Goal: Transaction & Acquisition: Purchase product/service

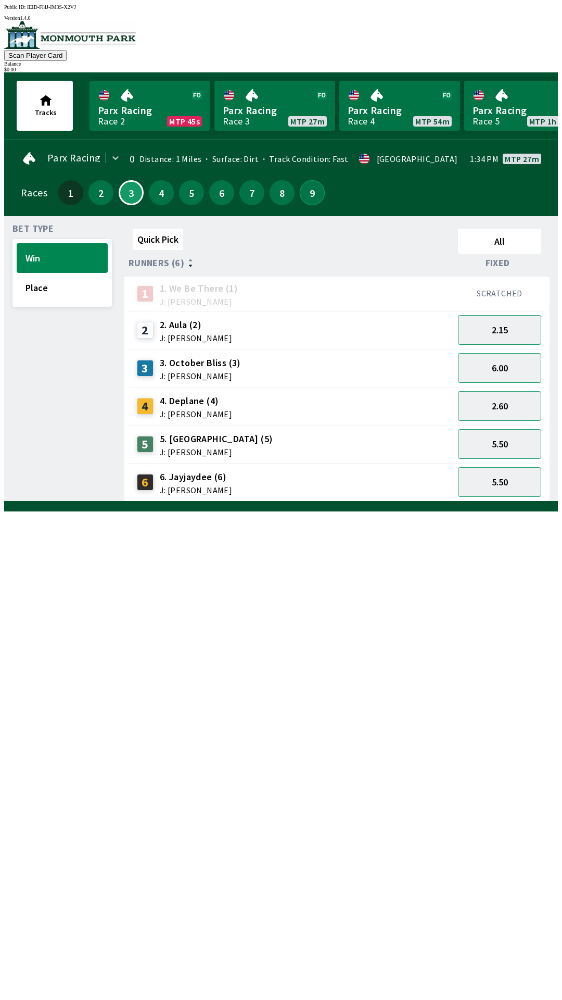
click at [309, 185] on button "9" at bounding box center [312, 192] width 25 height 25
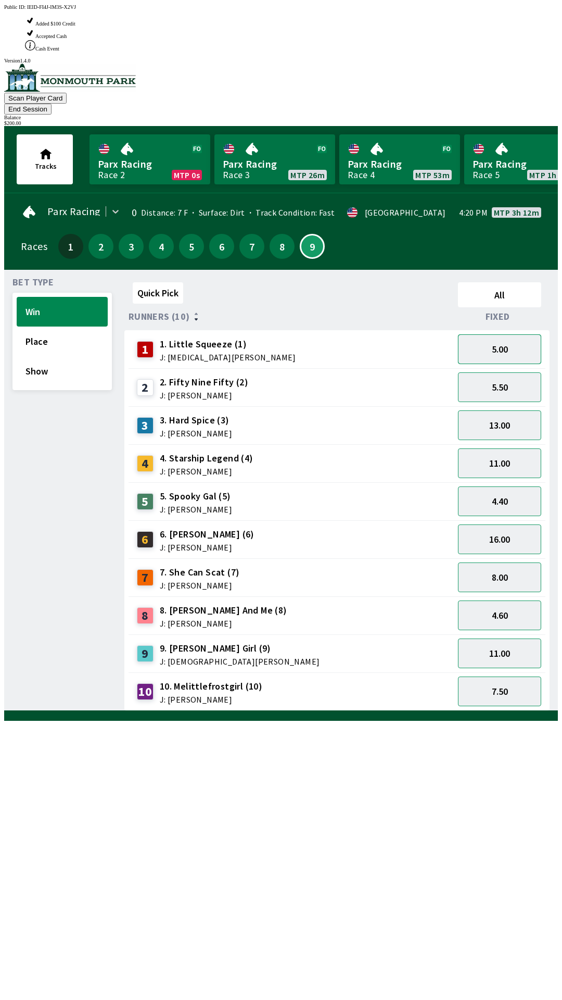
click at [513, 334] on button "5.00" at bounding box center [499, 349] width 83 height 30
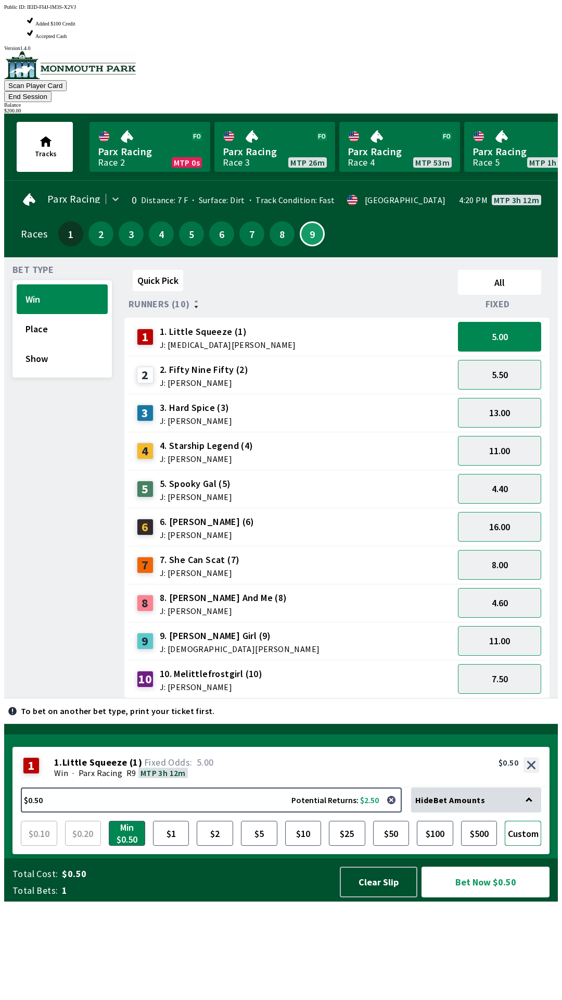
click at [528, 846] on button "Custom" at bounding box center [523, 833] width 36 height 25
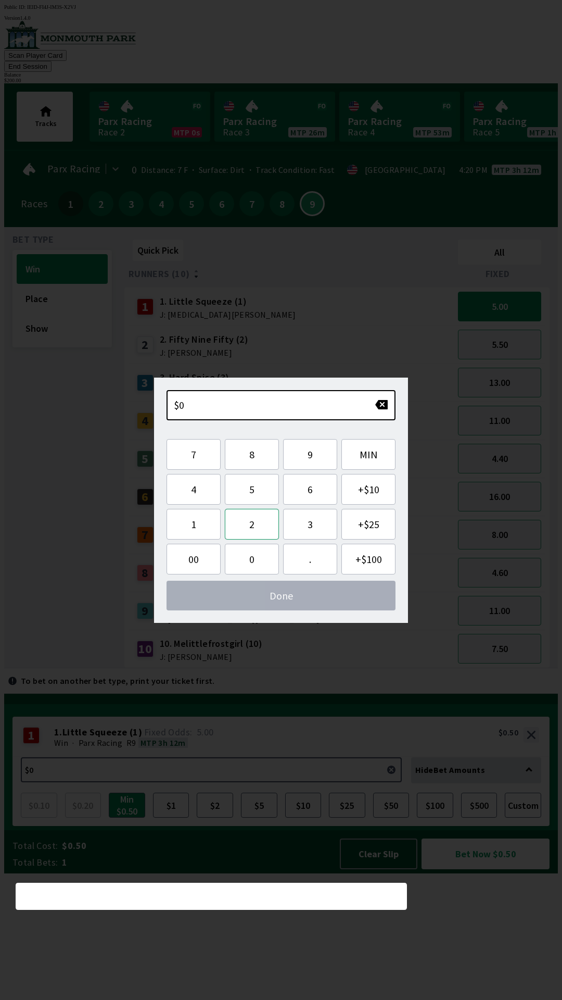
click at [261, 527] on button "2" at bounding box center [252, 524] width 54 height 31
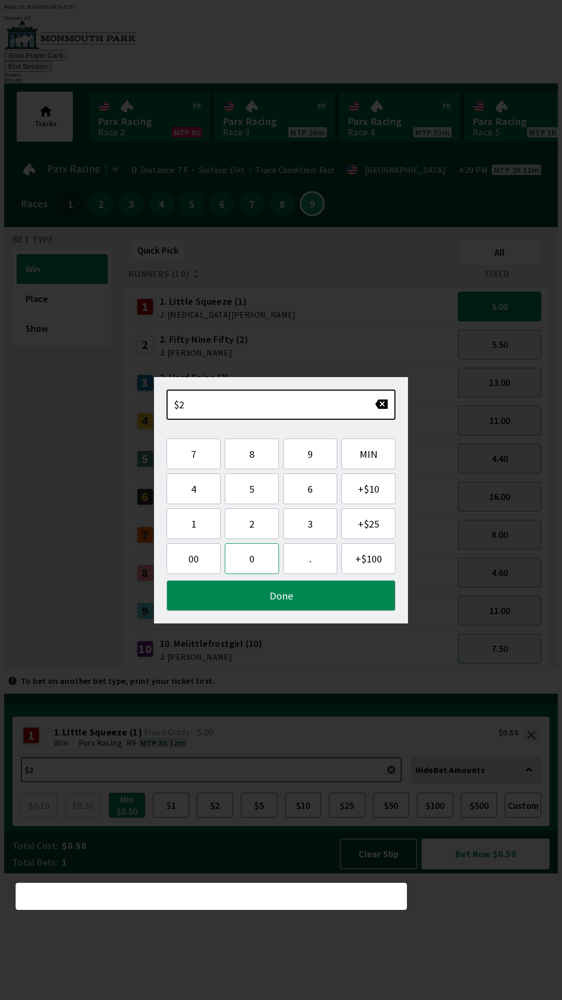
click at [254, 562] on button "0" at bounding box center [252, 558] width 54 height 31
click at [261, 561] on button "0" at bounding box center [252, 558] width 54 height 31
click at [308, 564] on button "." at bounding box center [310, 558] width 54 height 31
click at [292, 598] on button "Done" at bounding box center [281, 595] width 229 height 31
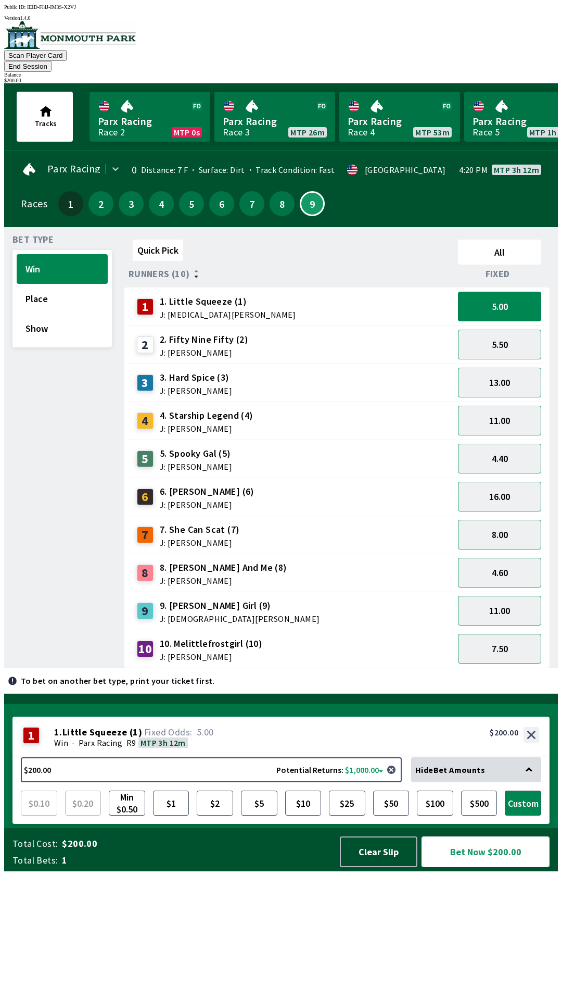
click at [489, 867] on button "Bet Now $200.00" at bounding box center [486, 851] width 128 height 31
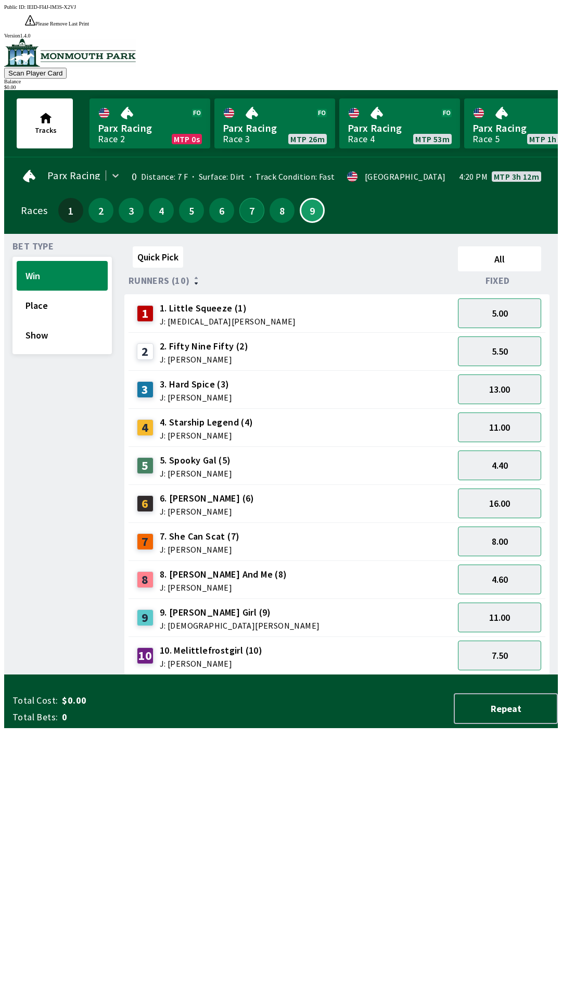
click at [242, 198] on button "7" at bounding box center [252, 210] width 25 height 25
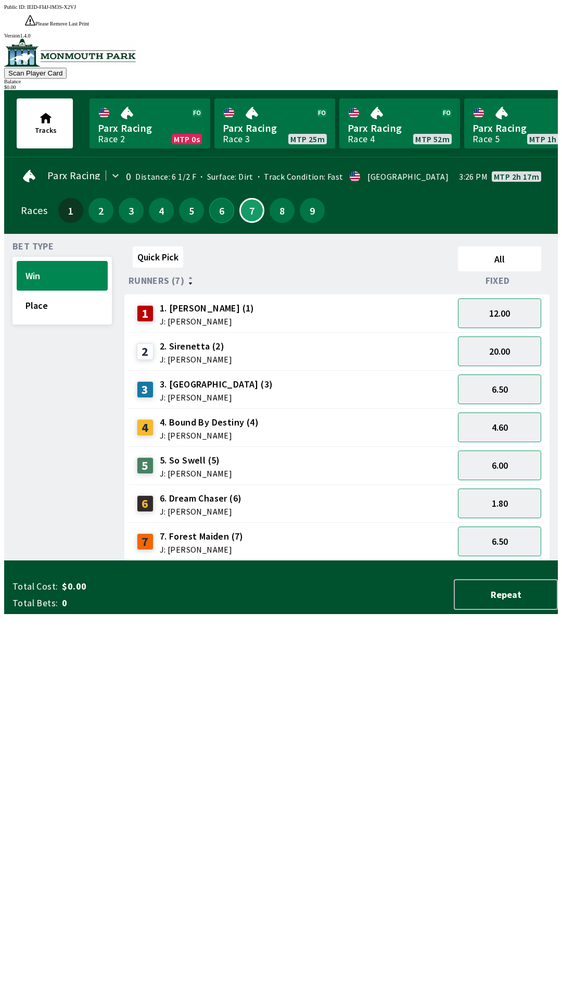
click at [215, 198] on button "6" at bounding box center [221, 210] width 25 height 25
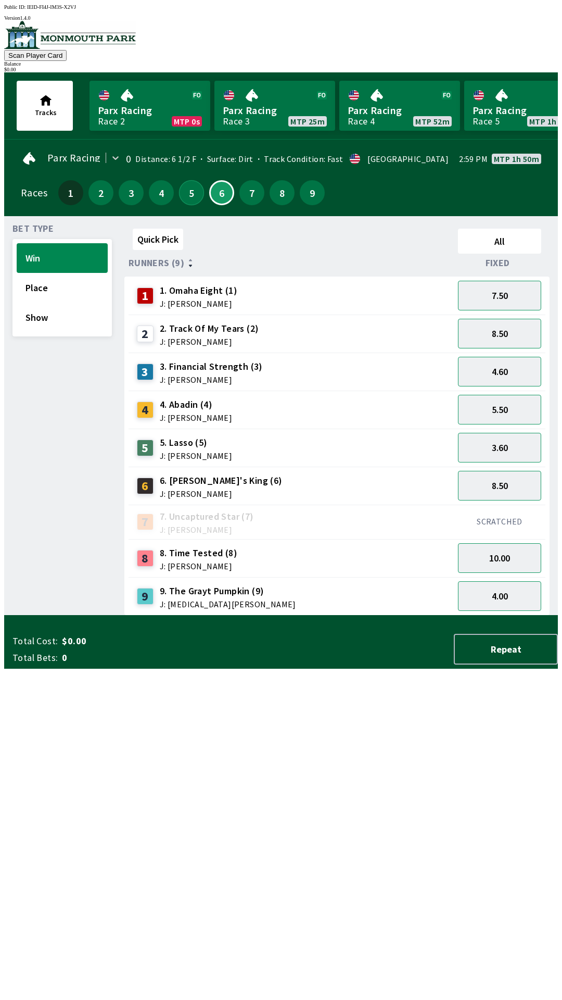
click at [188, 182] on button "5" at bounding box center [191, 192] width 25 height 25
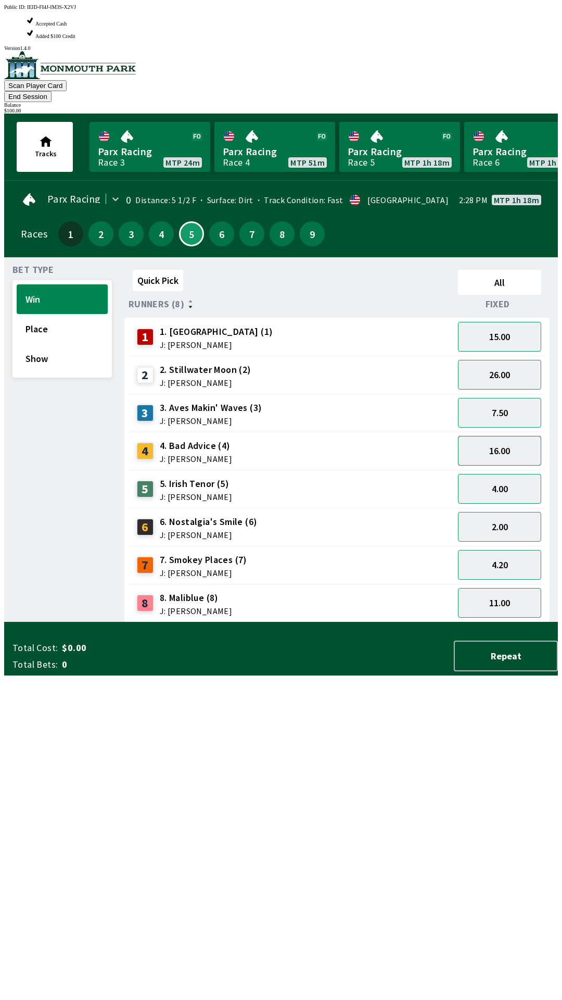
click at [508, 436] on button "16.00" at bounding box center [499, 451] width 83 height 30
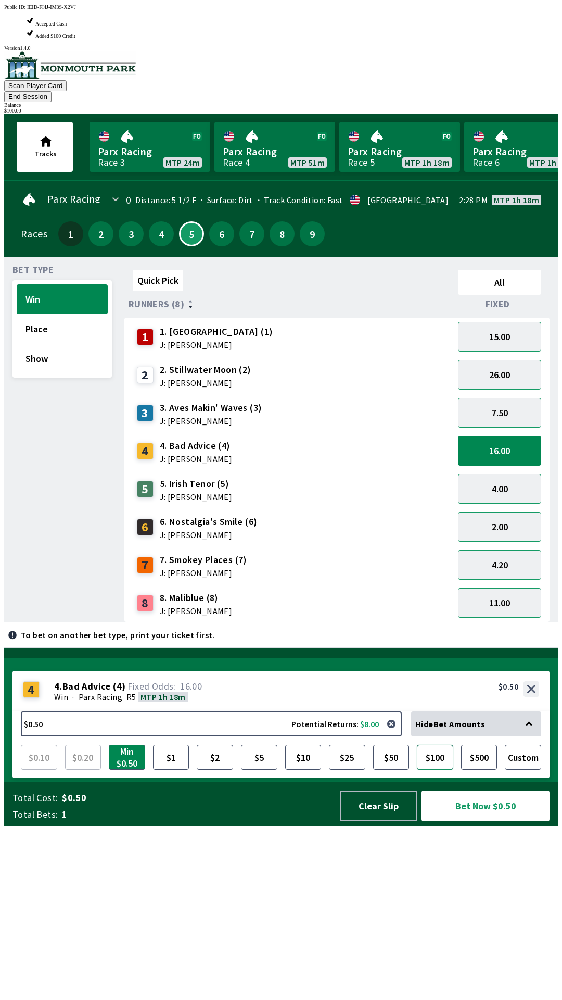
click at [448, 770] on button "$100" at bounding box center [435, 757] width 36 height 25
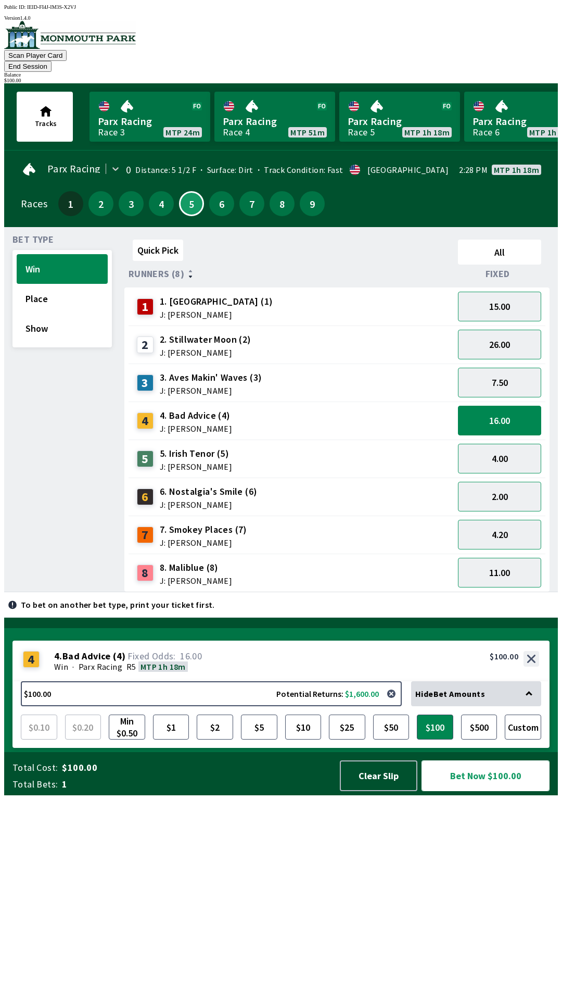
click at [489, 791] on button "Bet Now $100.00" at bounding box center [486, 775] width 128 height 31
